Goal: Information Seeking & Learning: Get advice/opinions

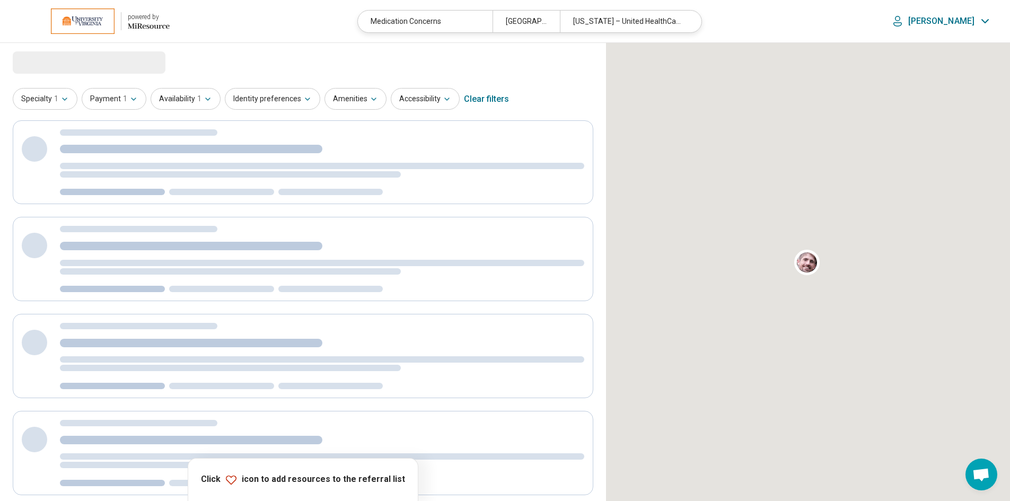
select select "***"
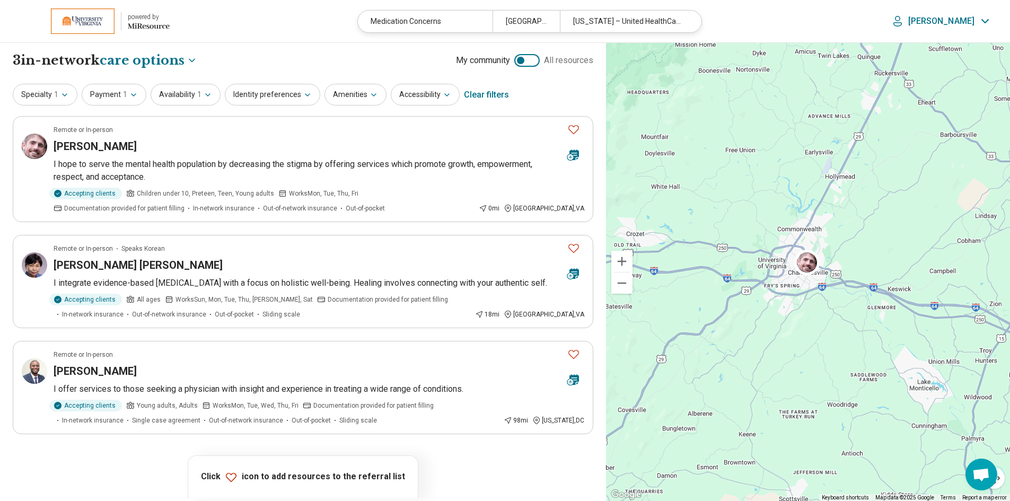
click at [155, 23] on icon "Miresource logo" at bounding box center [149, 26] width 42 height 8
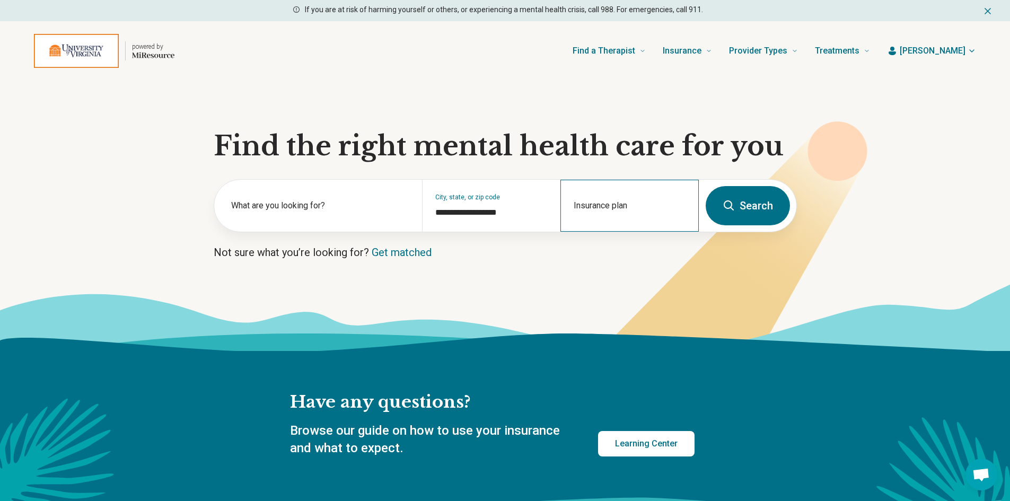
click at [626, 205] on div "Insurance plan" at bounding box center [630, 206] width 138 height 52
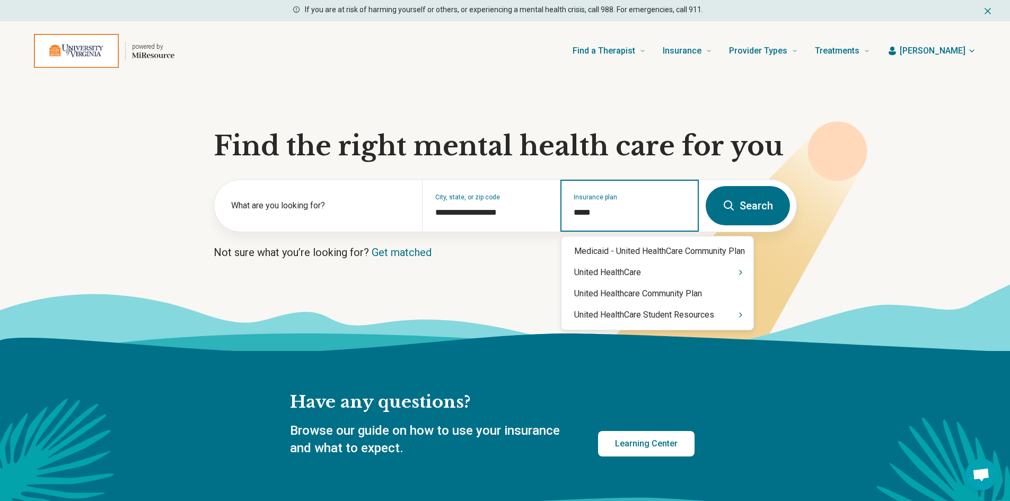
type input "******"
click at [691, 318] on div "United HealthCare Student Resources" at bounding box center [658, 314] width 192 height 21
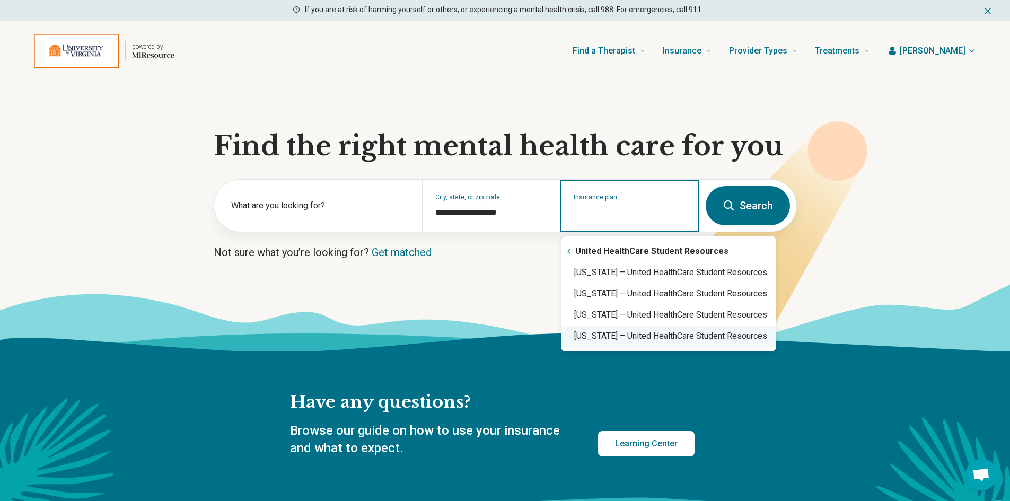
click at [673, 338] on div "Virginia – United HealthCare Student Resources" at bounding box center [669, 336] width 214 height 21
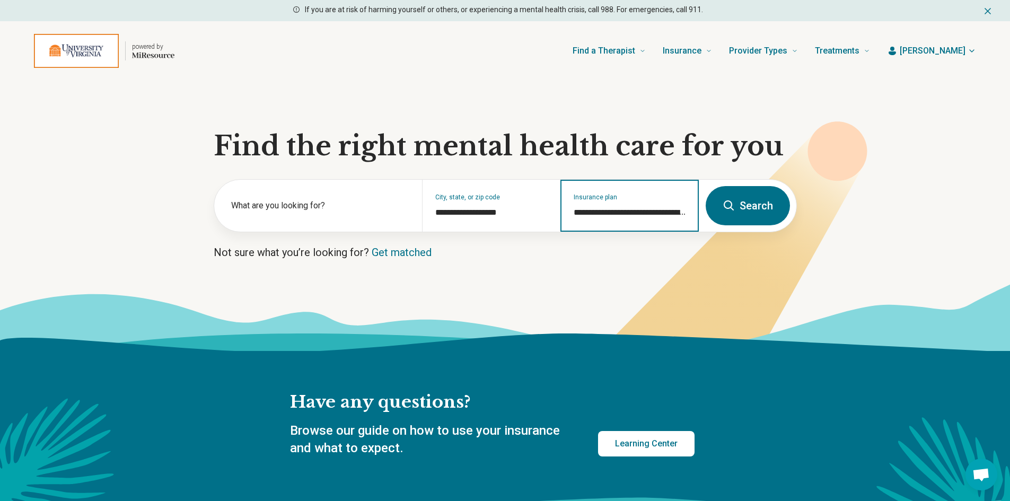
type input "**********"
click at [740, 204] on button "Search" at bounding box center [748, 205] width 84 height 39
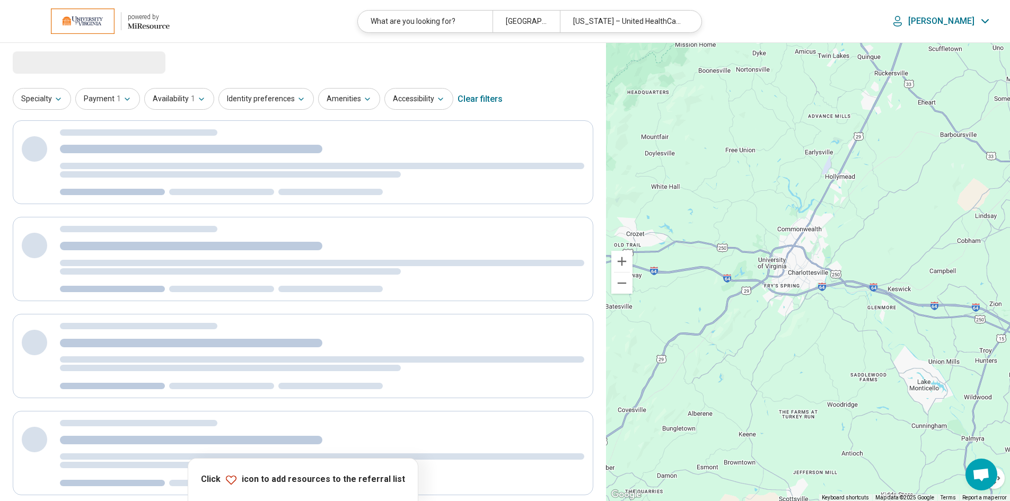
select select "***"
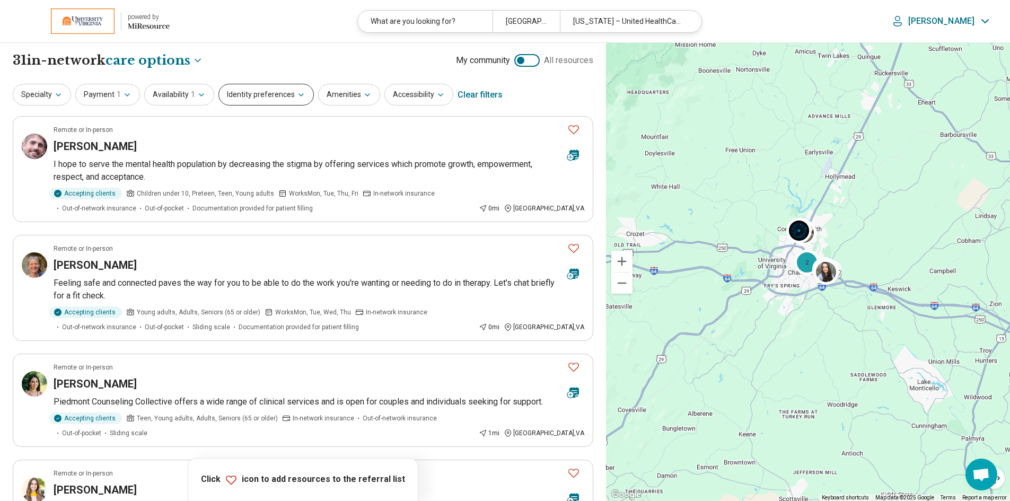
click at [287, 97] on button "Identity preferences" at bounding box center [266, 95] width 95 height 22
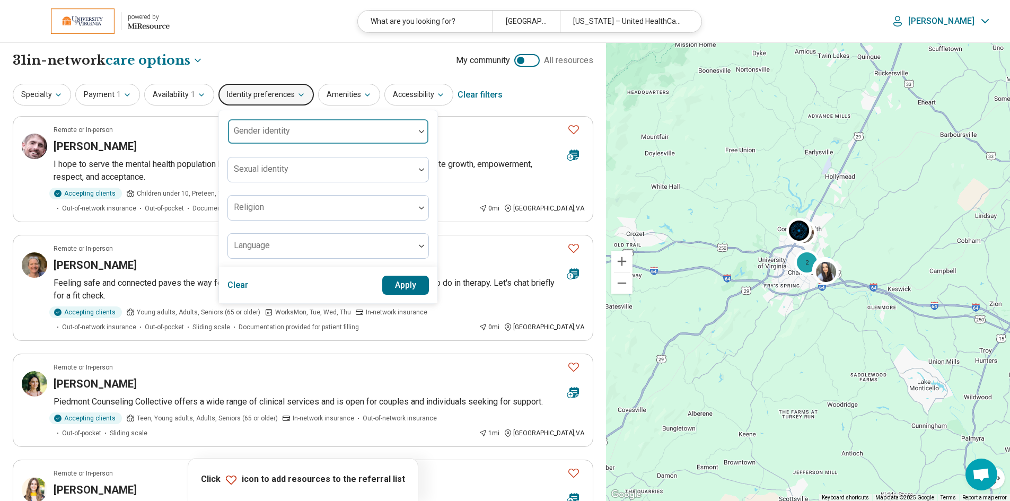
click at [388, 135] on div at bounding box center [321, 135] width 178 height 15
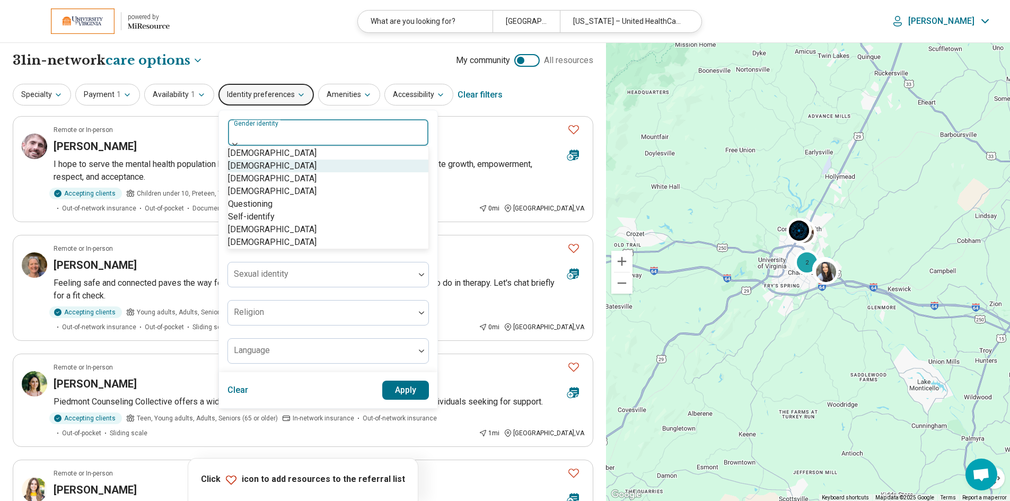
click at [287, 172] on div "[DEMOGRAPHIC_DATA]" at bounding box center [272, 166] width 89 height 13
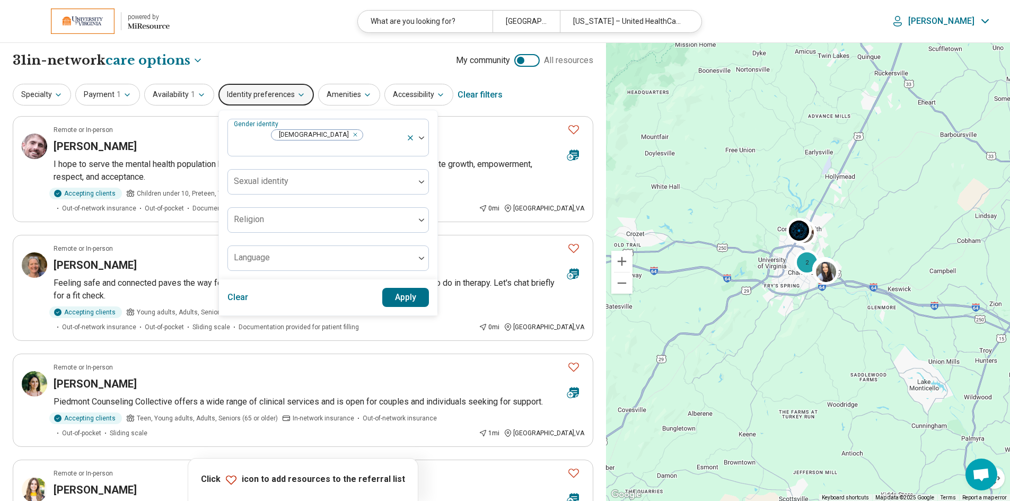
click at [431, 258] on div "Gender identity Cisgender Woman Sexual identity Religion Language" at bounding box center [328, 194] width 219 height 169
click at [403, 288] on button "Apply" at bounding box center [405, 297] width 47 height 19
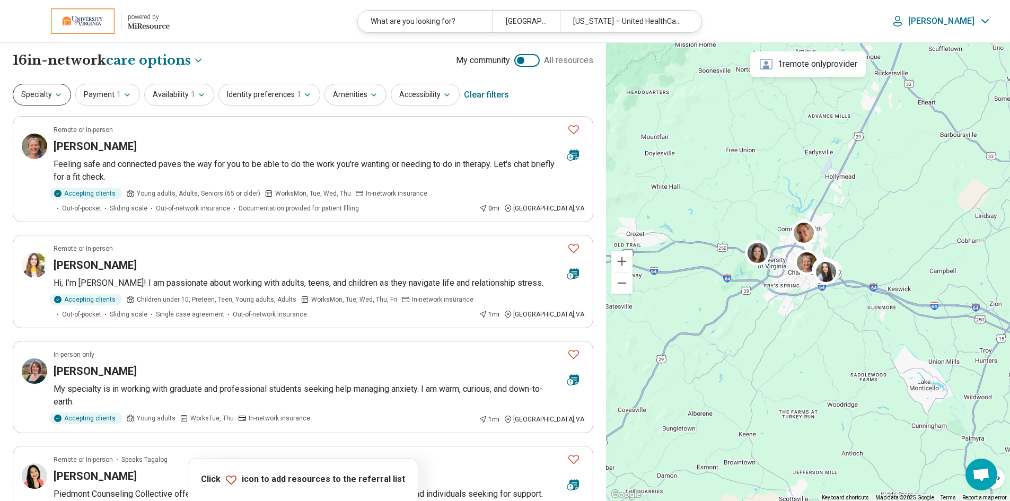
click at [58, 97] on icon "button" at bounding box center [58, 95] width 8 height 8
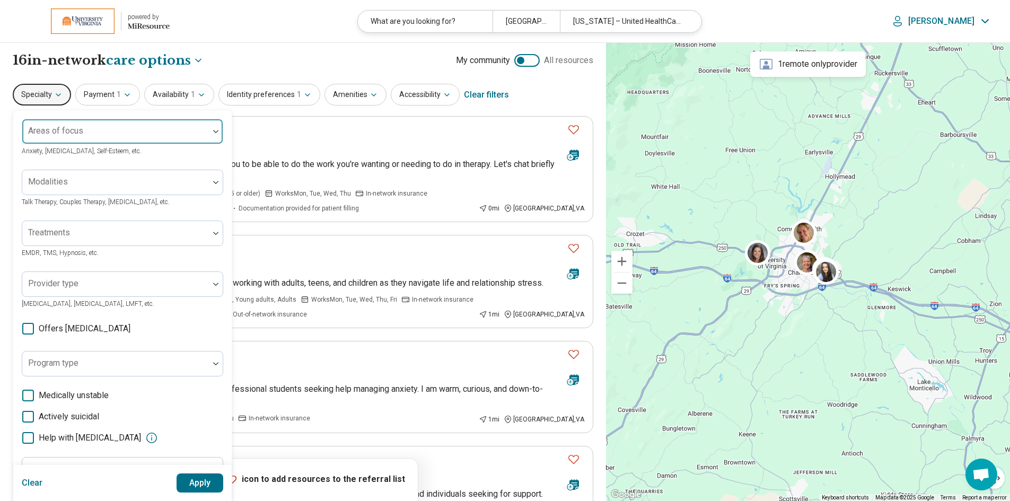
click at [199, 133] on div at bounding box center [116, 135] width 178 height 15
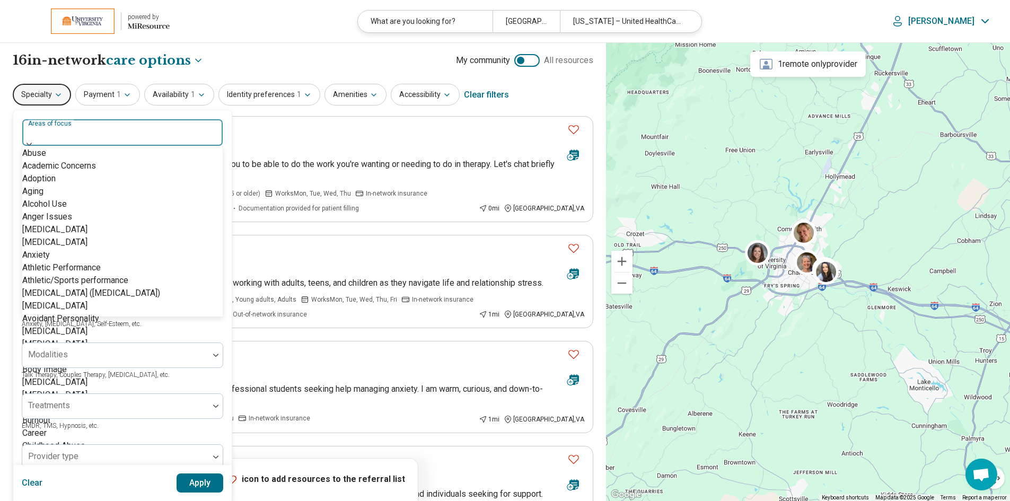
scroll to position [424, 0]
click at [101, 440] on div "Childhood Abuse" at bounding box center [122, 446] width 200 height 13
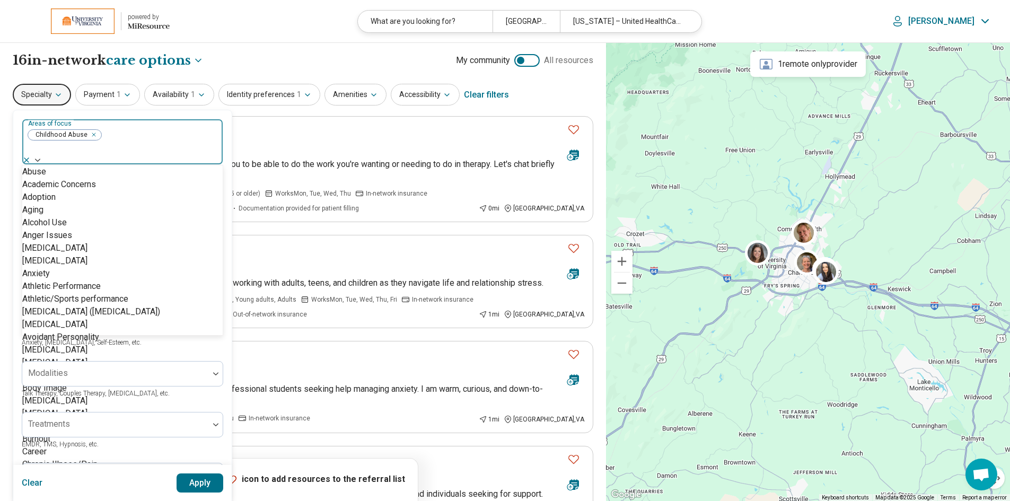
scroll to position [1960, 0]
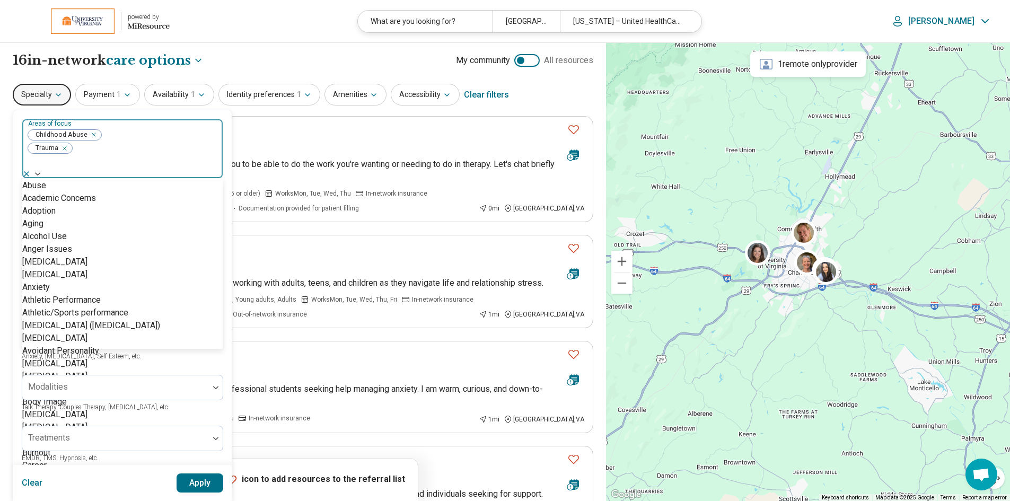
scroll to position [1833, 0]
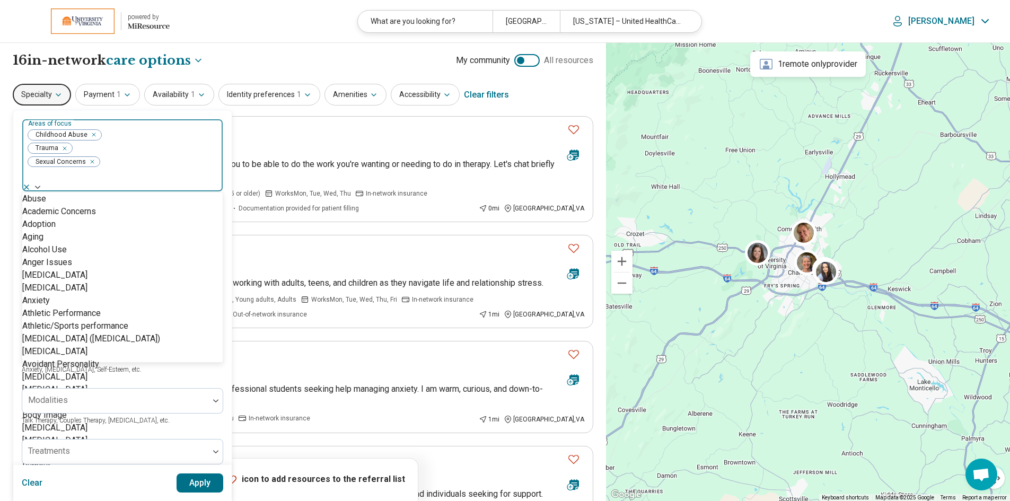
scroll to position [1281, 0]
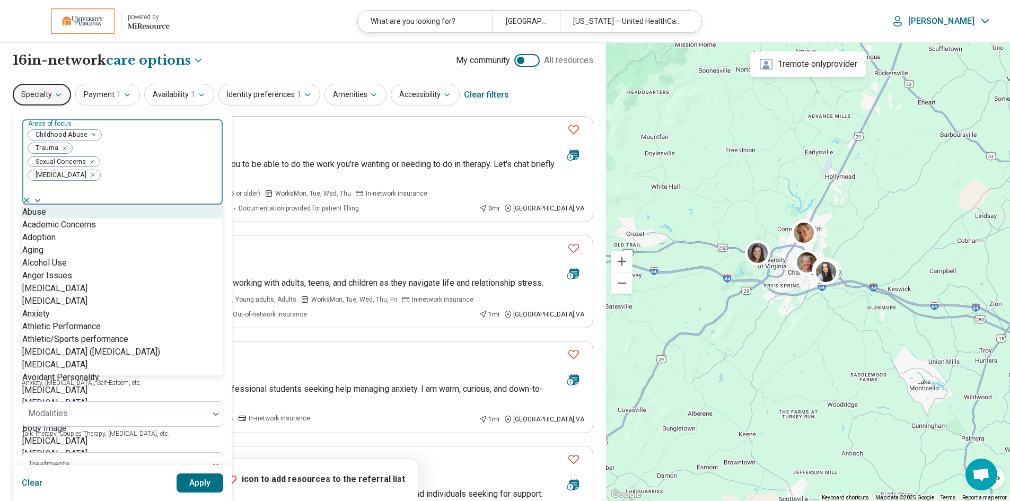
click at [200, 482] on button "Apply" at bounding box center [200, 483] width 47 height 19
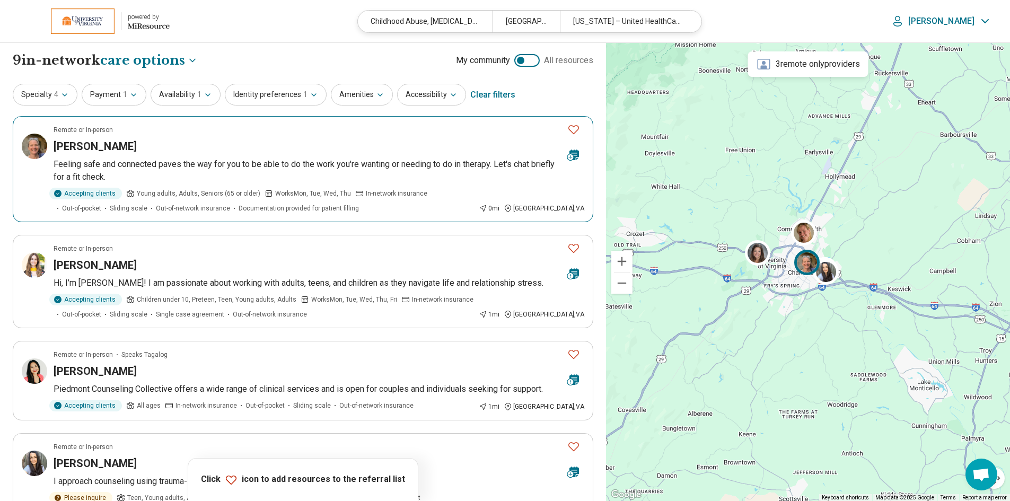
click at [94, 143] on h3 "Ann Tourangeau" at bounding box center [95, 146] width 83 height 15
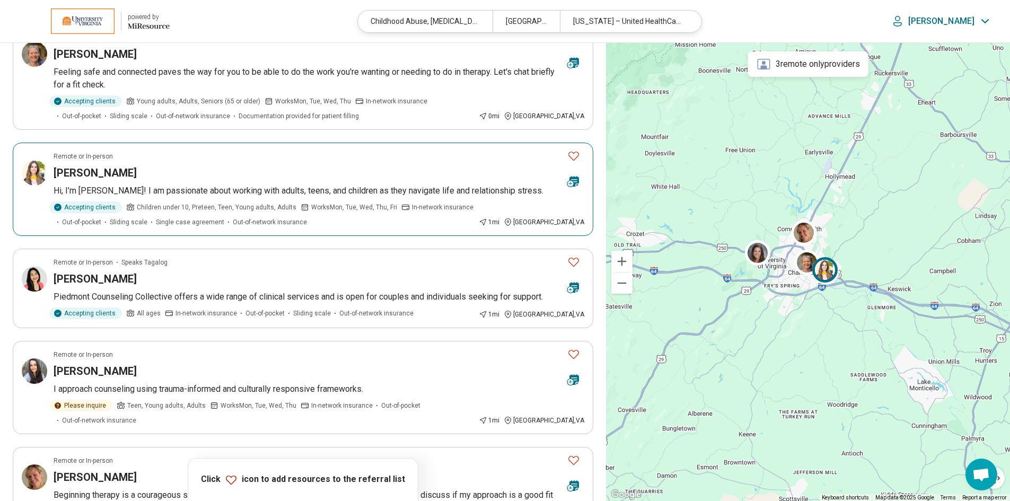
scroll to position [106, 0]
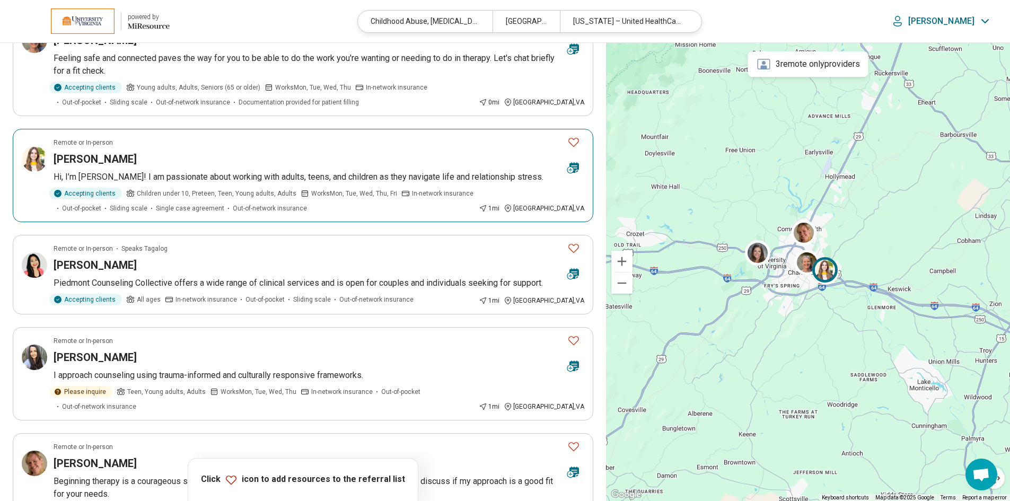
click at [99, 162] on h3 "Sarah Dulaney" at bounding box center [95, 159] width 83 height 15
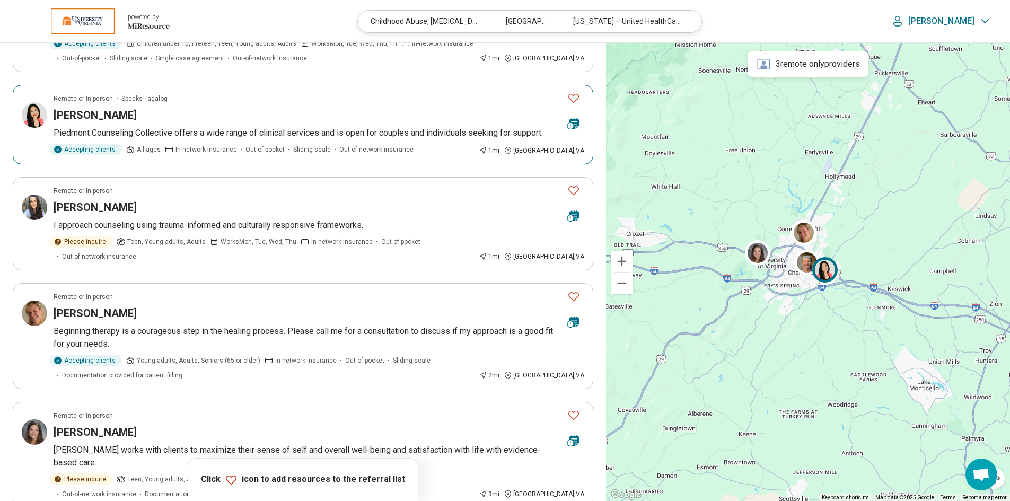
scroll to position [265, 0]
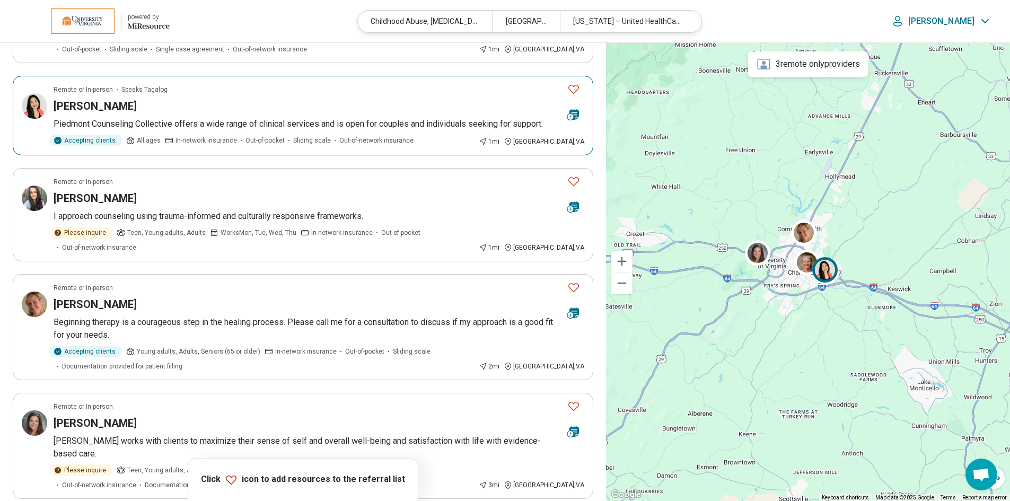
click at [95, 109] on h3 "[PERSON_NAME]" at bounding box center [95, 106] width 83 height 15
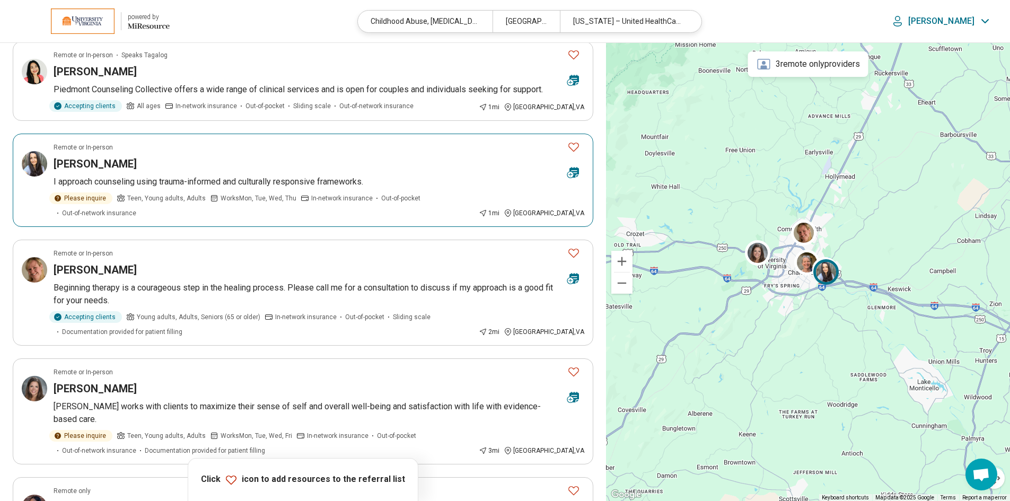
scroll to position [318, 0]
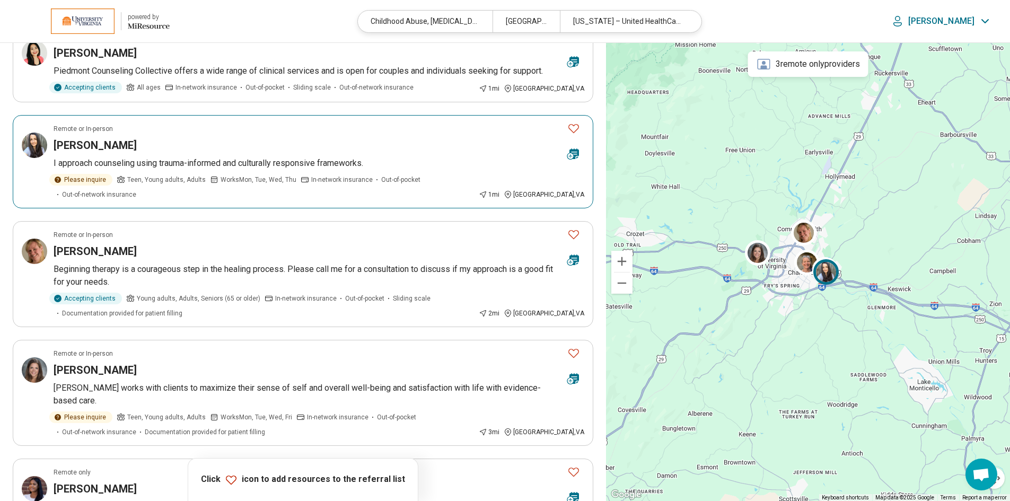
click at [68, 144] on h3 "Aisha Hayat" at bounding box center [95, 145] width 83 height 15
click at [84, 244] on h3 "Caitlin Price" at bounding box center [95, 251] width 83 height 15
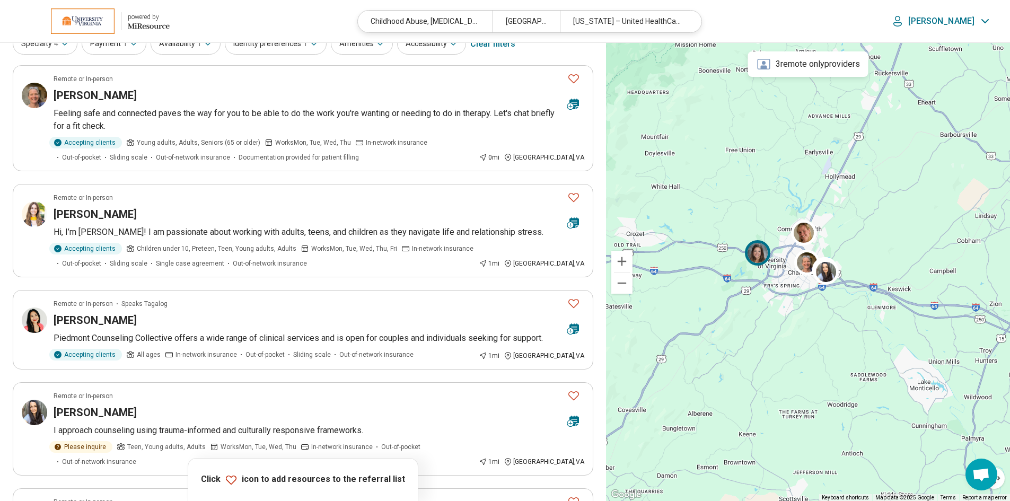
scroll to position [0, 0]
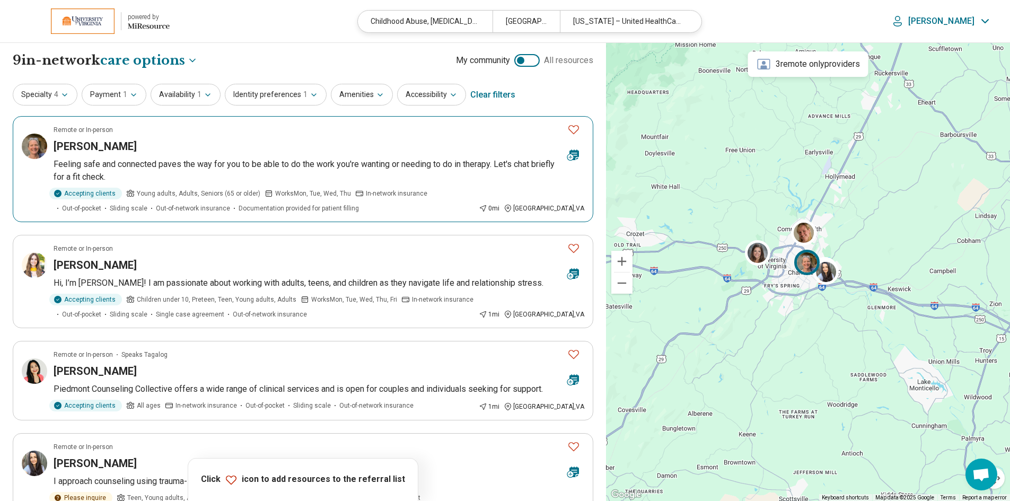
drag, startPoint x: 575, startPoint y: 128, endPoint x: 594, endPoint y: 205, distance: 78.7
click at [575, 129] on icon "Favorite" at bounding box center [574, 129] width 13 height 13
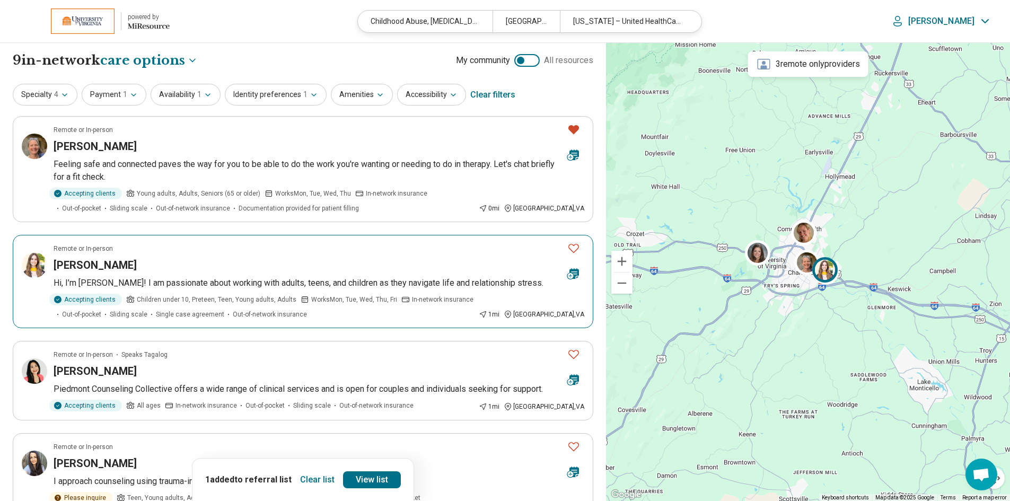
click at [574, 250] on icon "Favorite" at bounding box center [574, 248] width 13 height 13
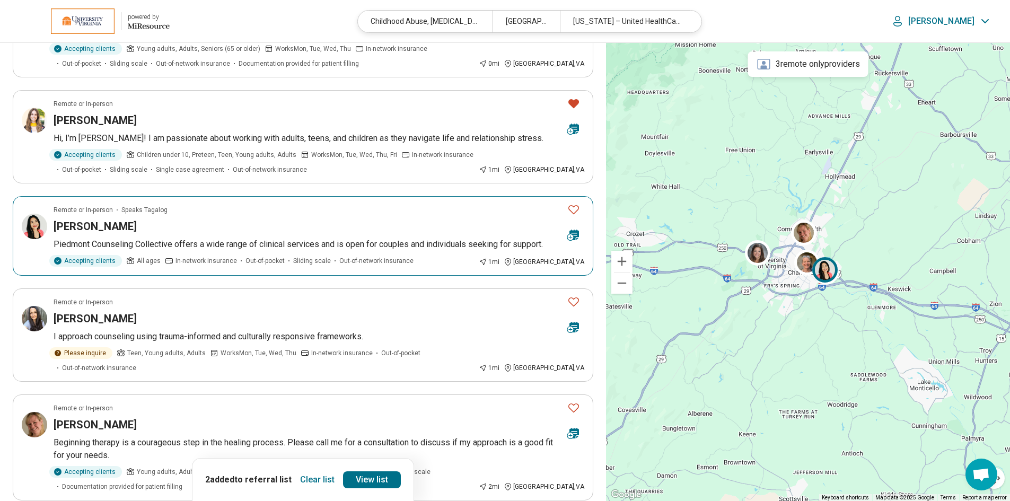
scroll to position [159, 0]
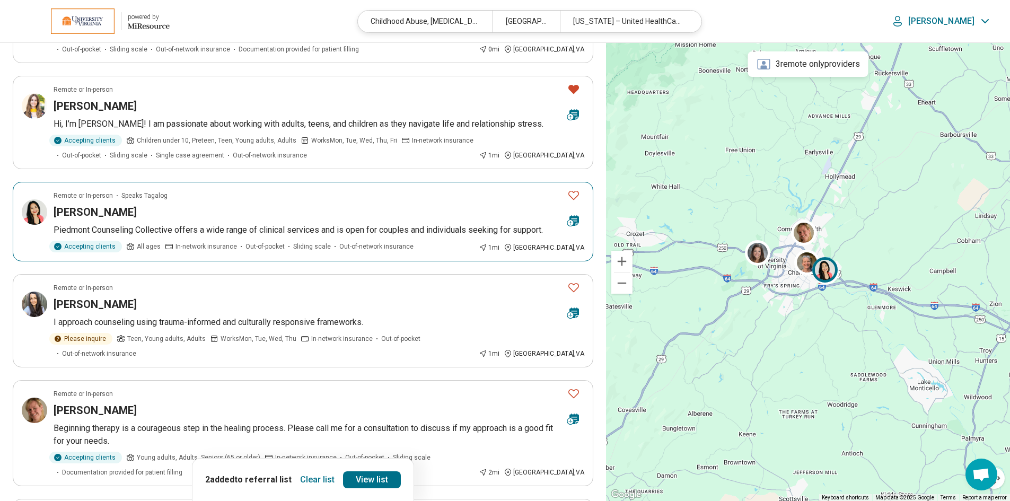
click at [572, 198] on icon "Favorite" at bounding box center [574, 195] width 13 height 13
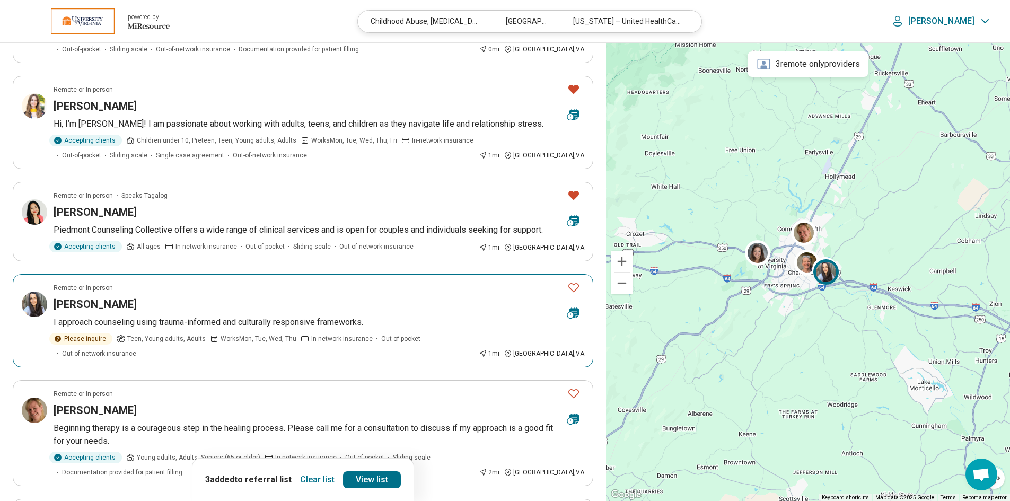
click at [572, 287] on icon "Favorite" at bounding box center [574, 287] width 13 height 13
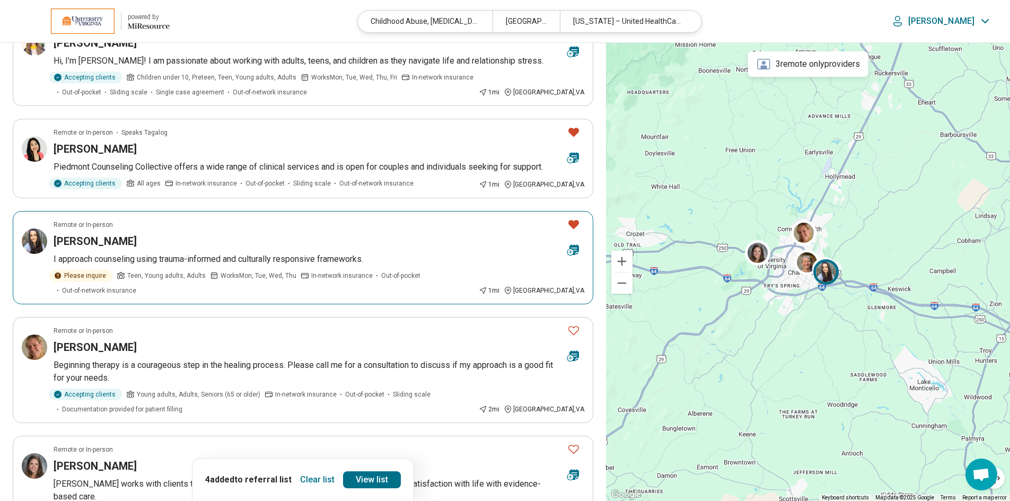
scroll to position [318, 0]
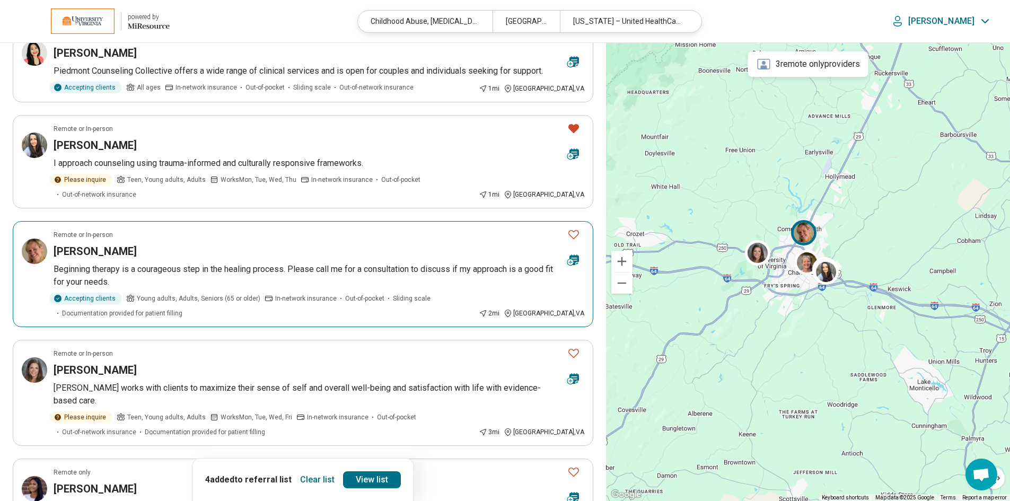
drag, startPoint x: 575, startPoint y: 222, endPoint x: 580, endPoint y: 265, distance: 43.3
click at [572, 228] on icon "Favorite" at bounding box center [574, 234] width 13 height 13
drag, startPoint x: 573, startPoint y: 339, endPoint x: 564, endPoint y: 337, distance: 9.4
click at [573, 347] on icon "Favorite" at bounding box center [574, 353] width 13 height 13
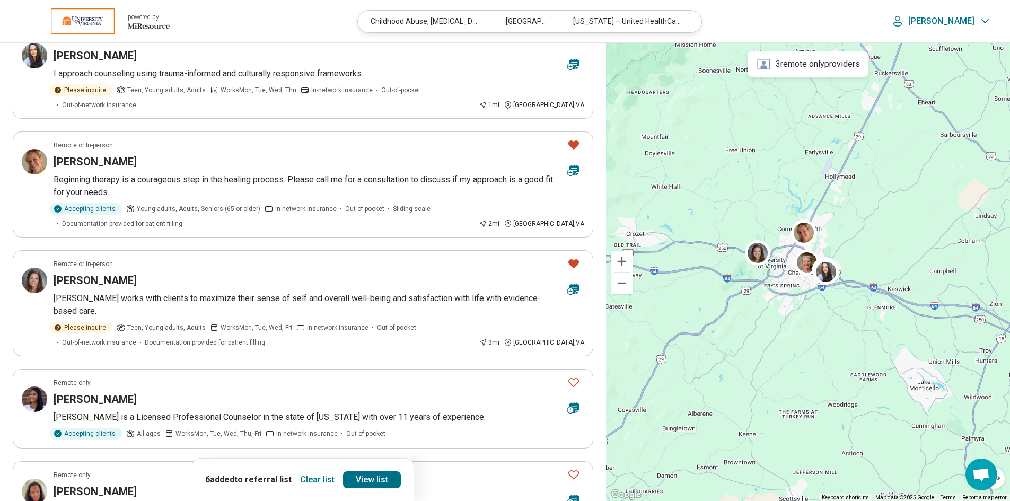
scroll to position [530, 0]
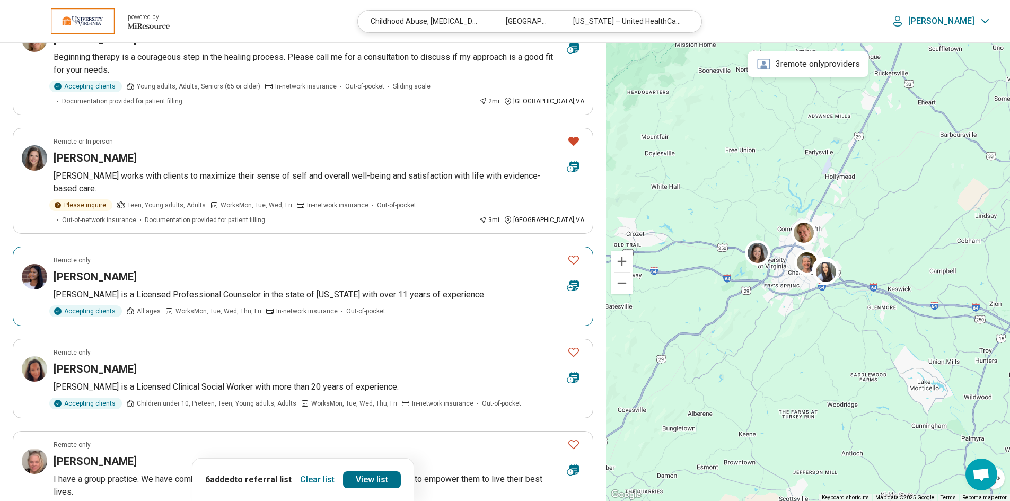
drag, startPoint x: 574, startPoint y: 244, endPoint x: 574, endPoint y: 256, distance: 12.2
click at [573, 254] on icon "Favorite" at bounding box center [574, 260] width 13 height 13
click at [574, 346] on icon "Favorite" at bounding box center [574, 352] width 13 height 13
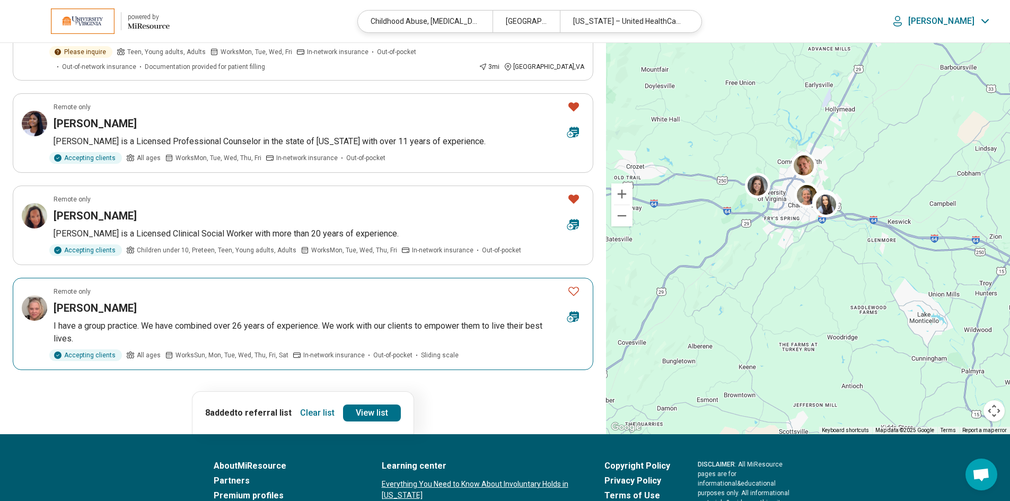
scroll to position [690, 0]
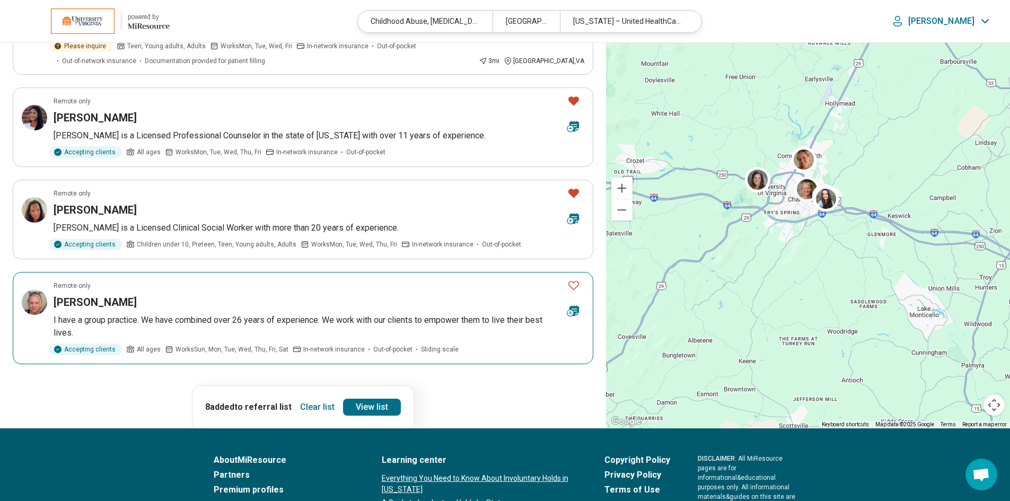
click at [573, 279] on icon "Favorite" at bounding box center [574, 285] width 13 height 13
click at [378, 399] on link "View list" at bounding box center [372, 407] width 58 height 17
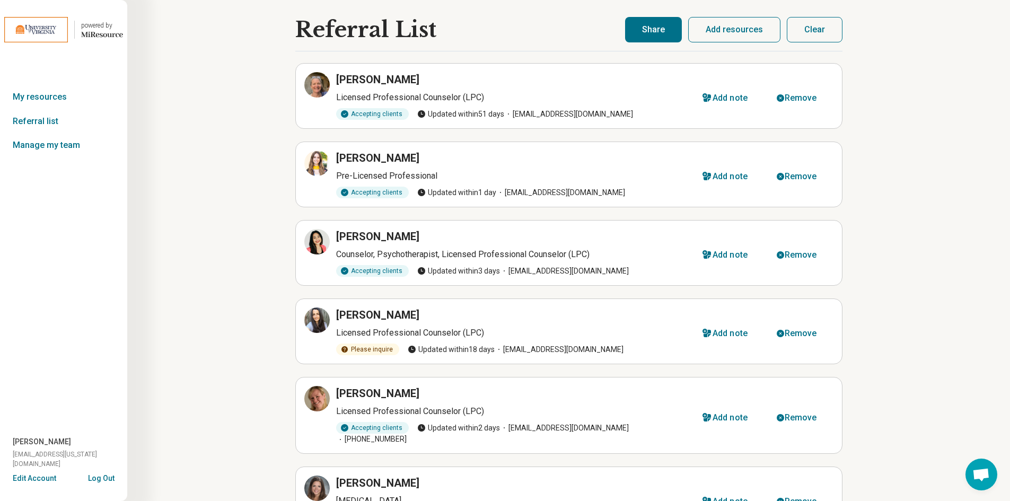
click at [646, 28] on button "Share" at bounding box center [653, 29] width 57 height 25
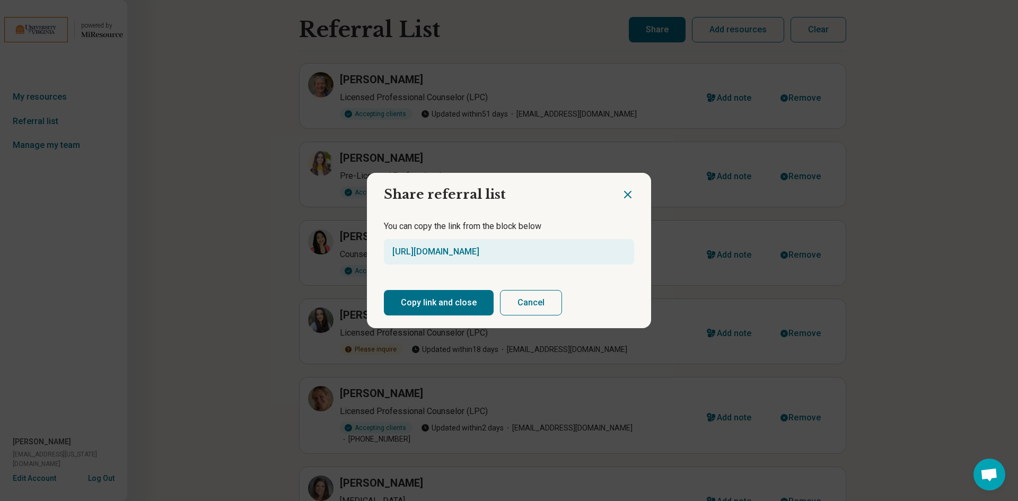
click at [430, 302] on button "Copy link and close" at bounding box center [439, 302] width 110 height 25
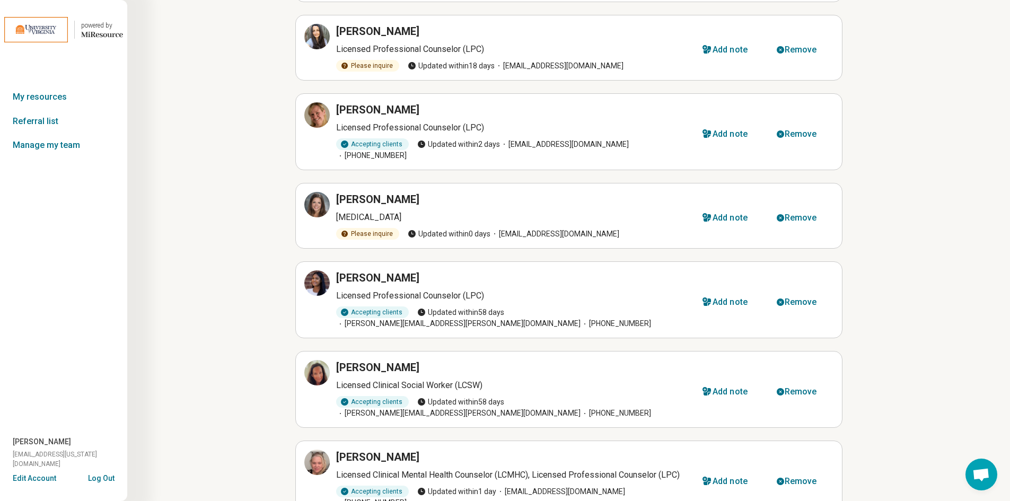
scroll to position [265, 0]
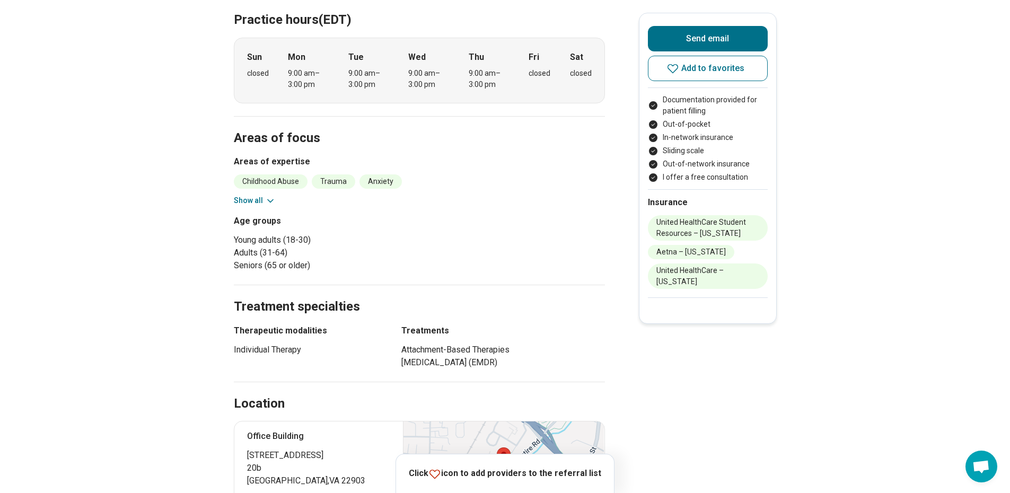
scroll to position [265, 0]
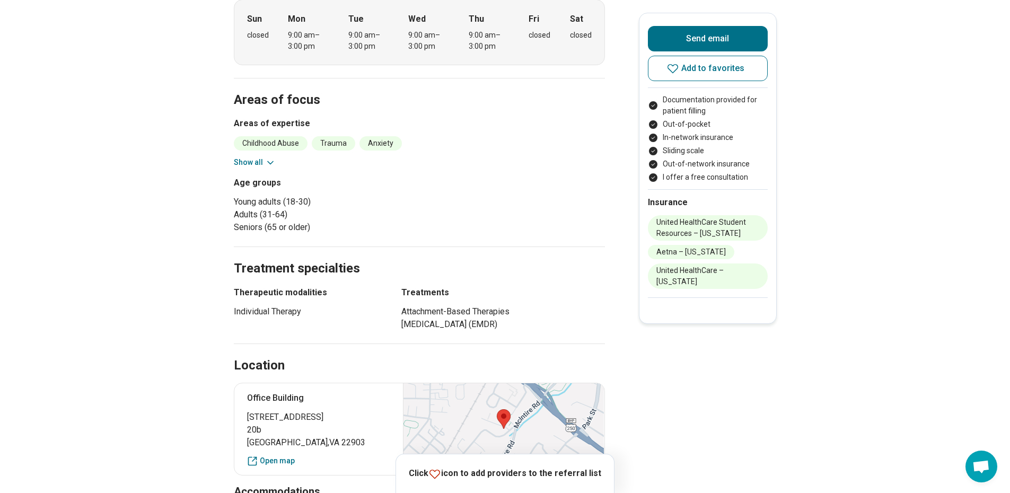
click at [262, 162] on button "Show all" at bounding box center [255, 162] width 42 height 11
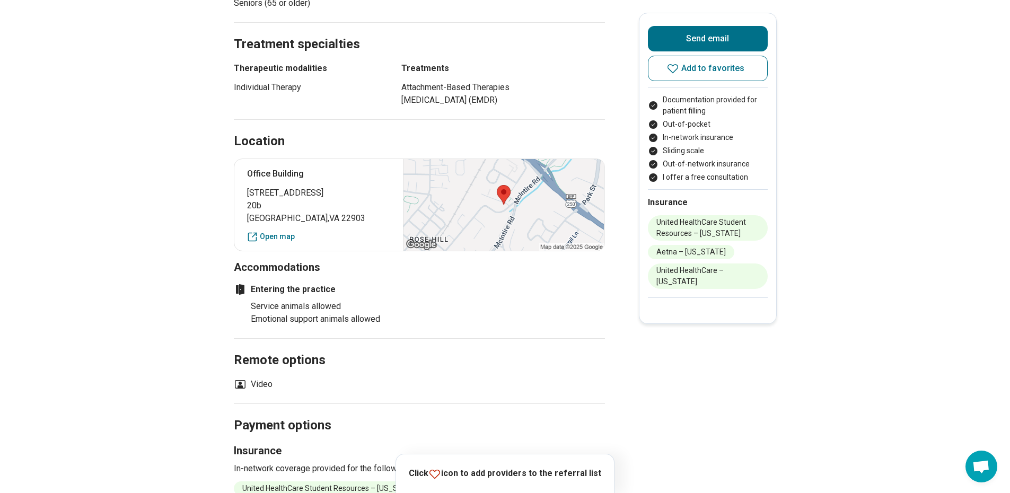
scroll to position [583, 0]
click at [277, 241] on link "Open map" at bounding box center [319, 235] width 144 height 11
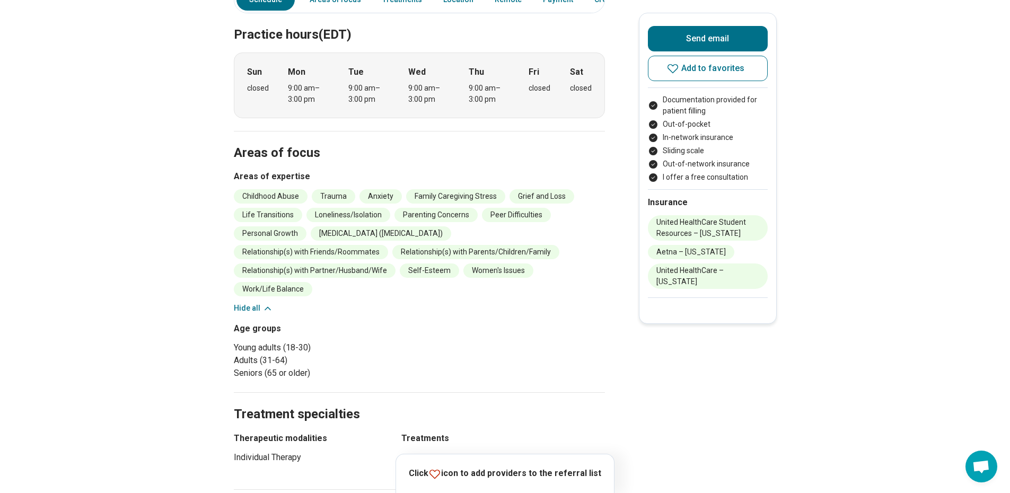
scroll to position [0, 0]
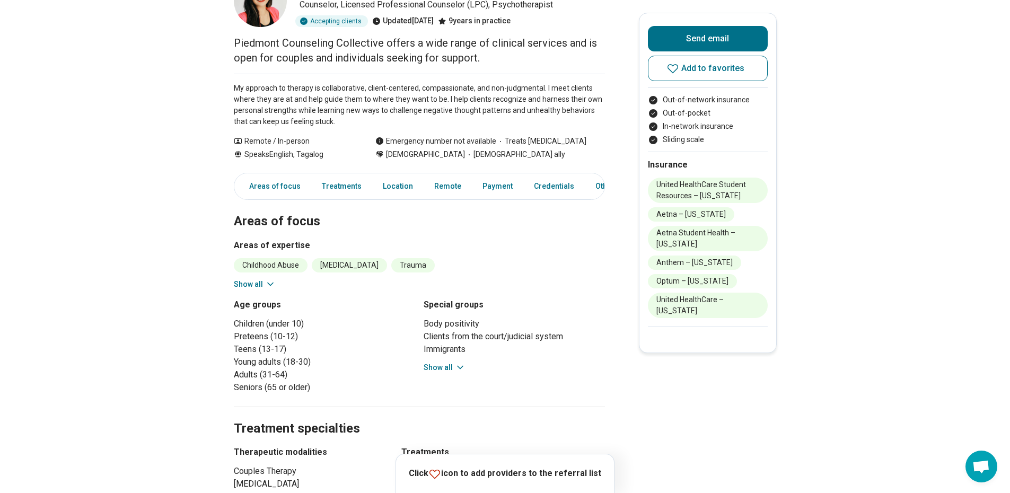
scroll to position [106, 0]
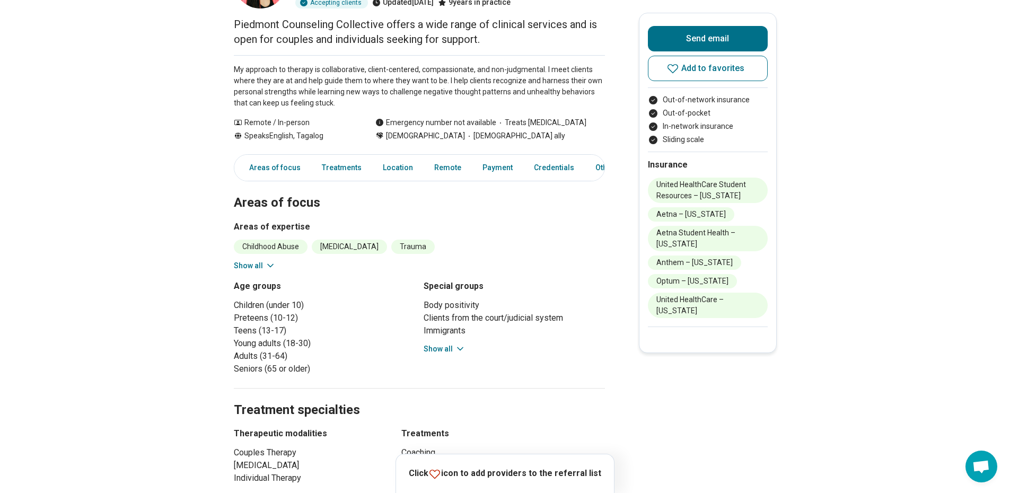
click at [263, 267] on button "Show all" at bounding box center [255, 265] width 42 height 11
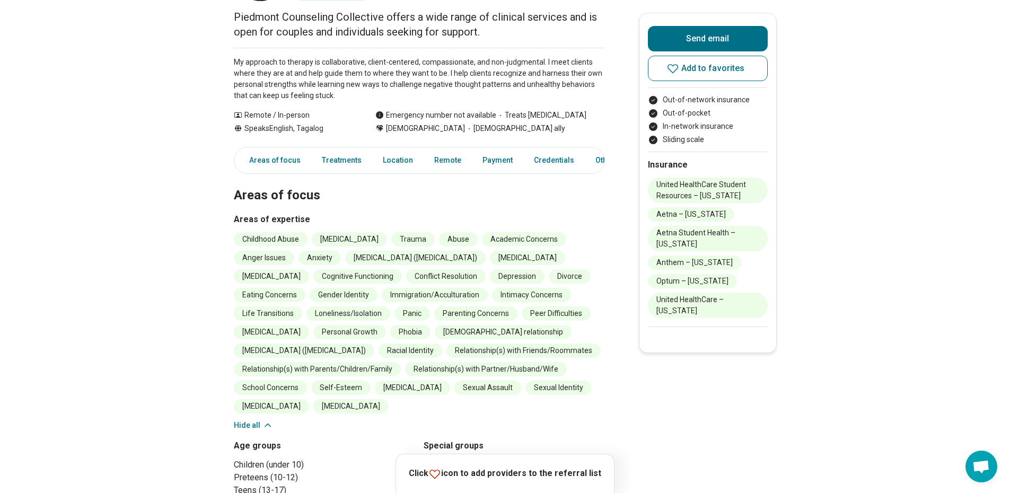
scroll to position [0, 0]
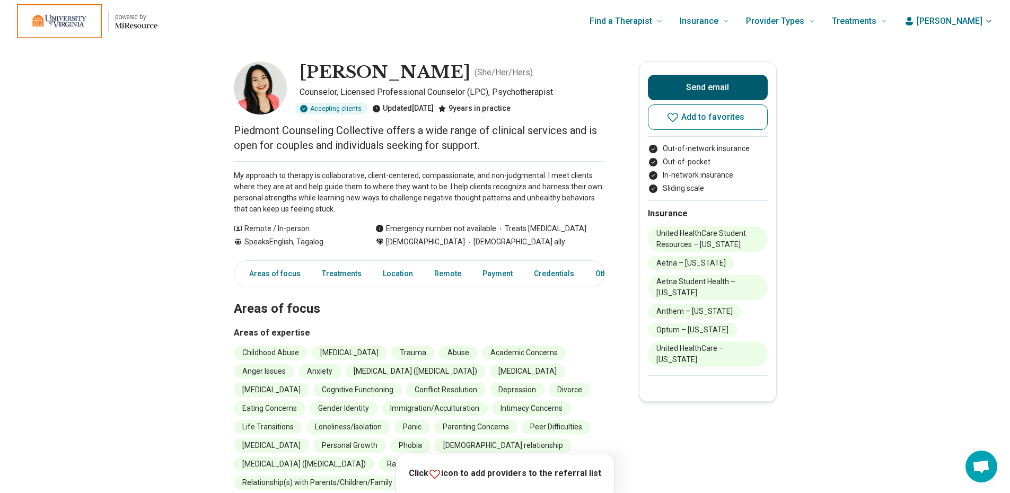
click at [704, 85] on button "Send email" at bounding box center [708, 87] width 120 height 25
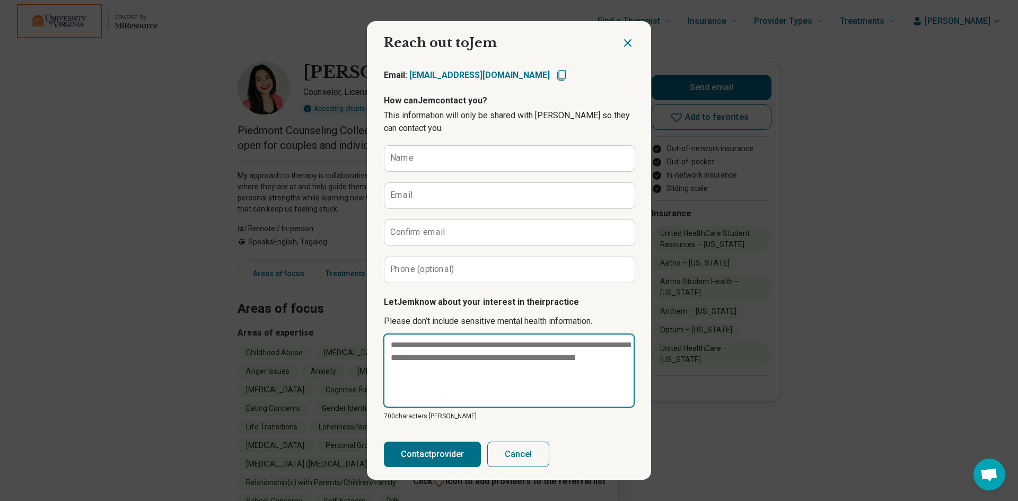
drag, startPoint x: 450, startPoint y: 369, endPoint x: 453, endPoint y: 363, distance: 7.1
click at [450, 366] on textarea at bounding box center [508, 371] width 251 height 74
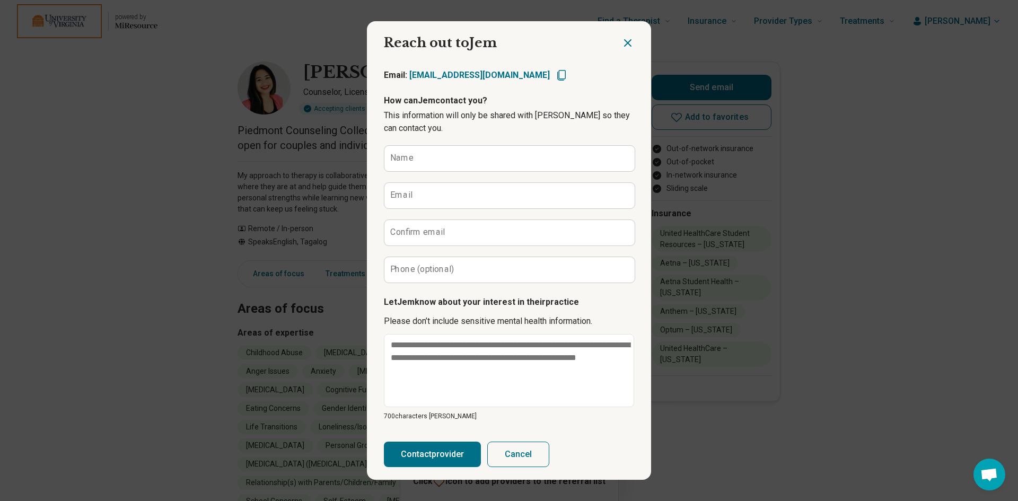
click at [624, 46] on icon "Close dialog" at bounding box center [628, 43] width 13 height 13
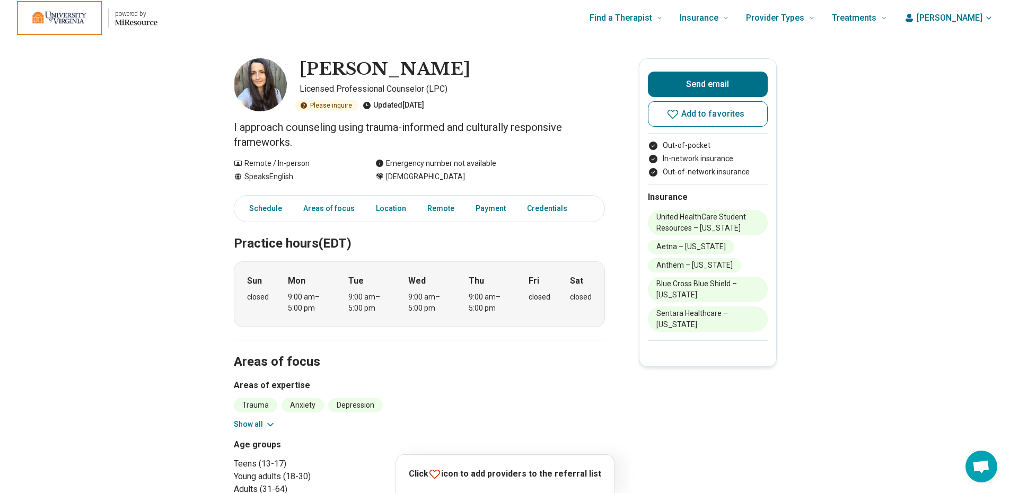
scroll to position [106, 0]
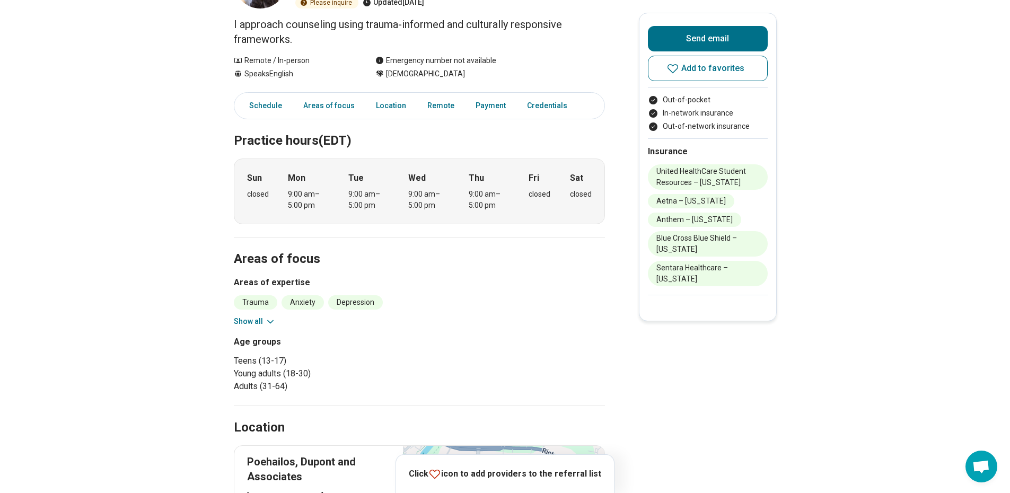
click at [256, 319] on button "Show all" at bounding box center [255, 321] width 42 height 11
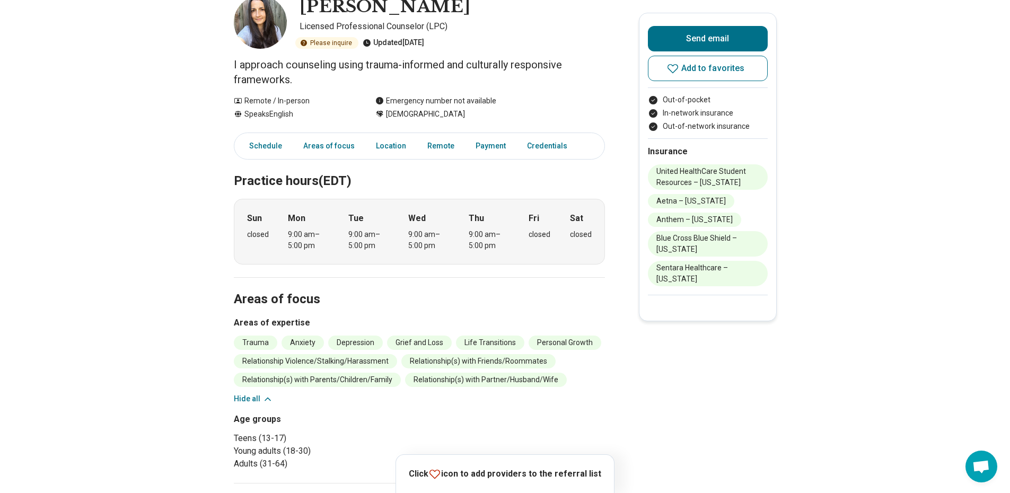
scroll to position [0, 0]
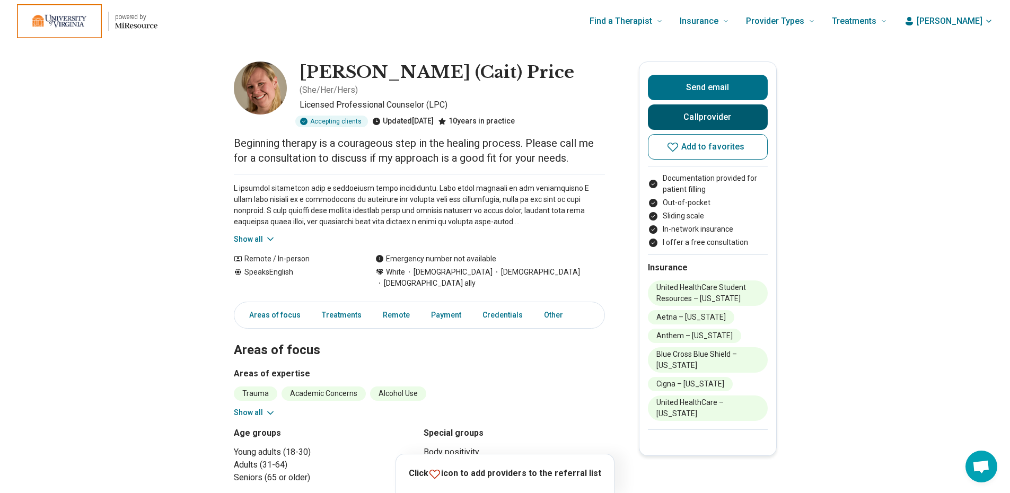
click at [695, 119] on button "Call provider" at bounding box center [708, 116] width 120 height 25
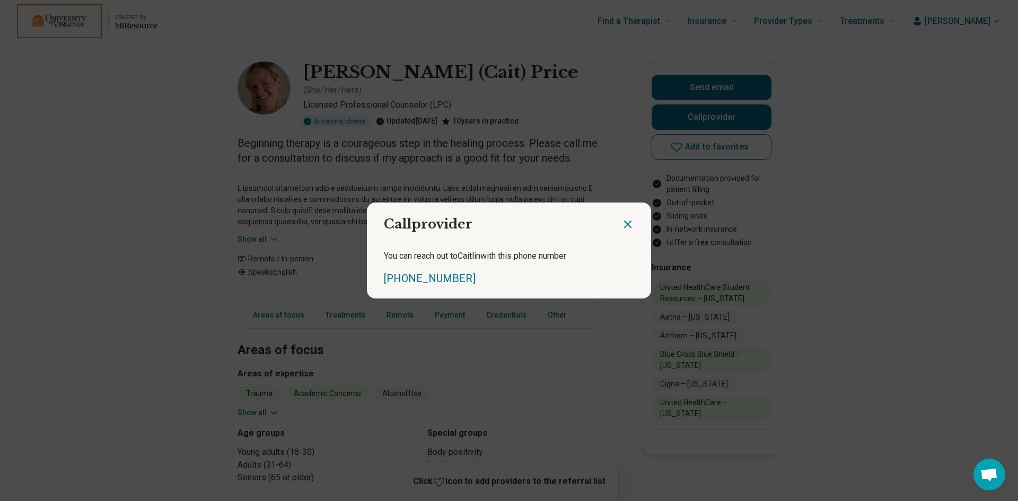
click at [625, 222] on icon "Close dialog" at bounding box center [628, 224] width 6 height 6
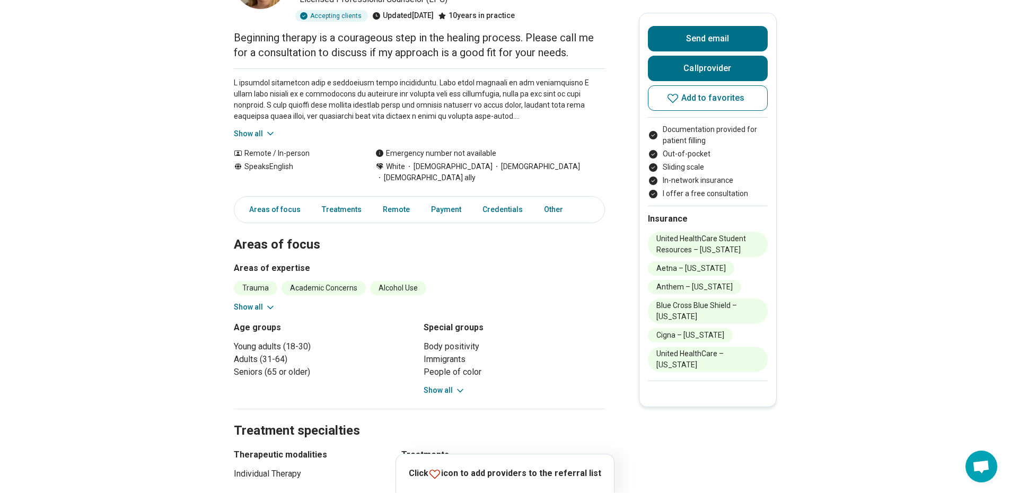
scroll to position [106, 0]
click at [266, 301] on button "Show all" at bounding box center [255, 306] width 42 height 11
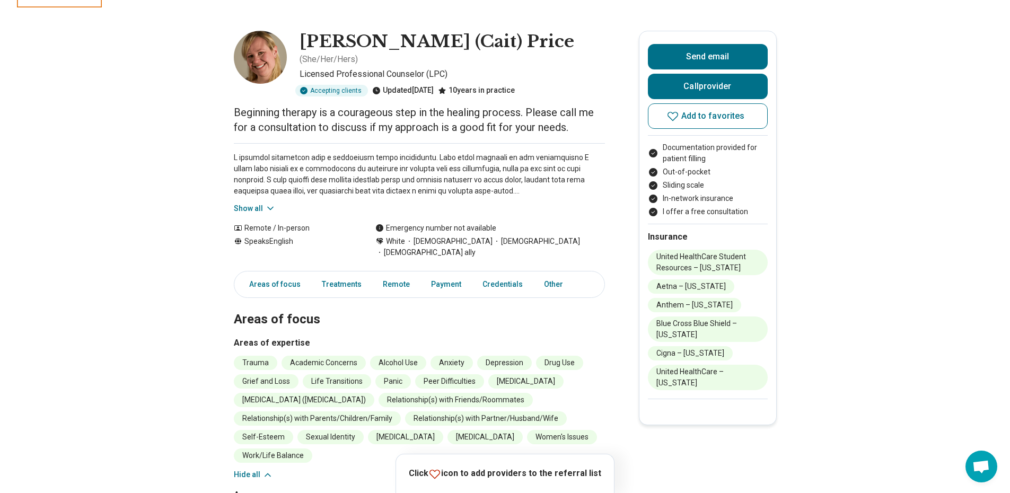
scroll to position [0, 0]
